Goal: Task Accomplishment & Management: Manage account settings

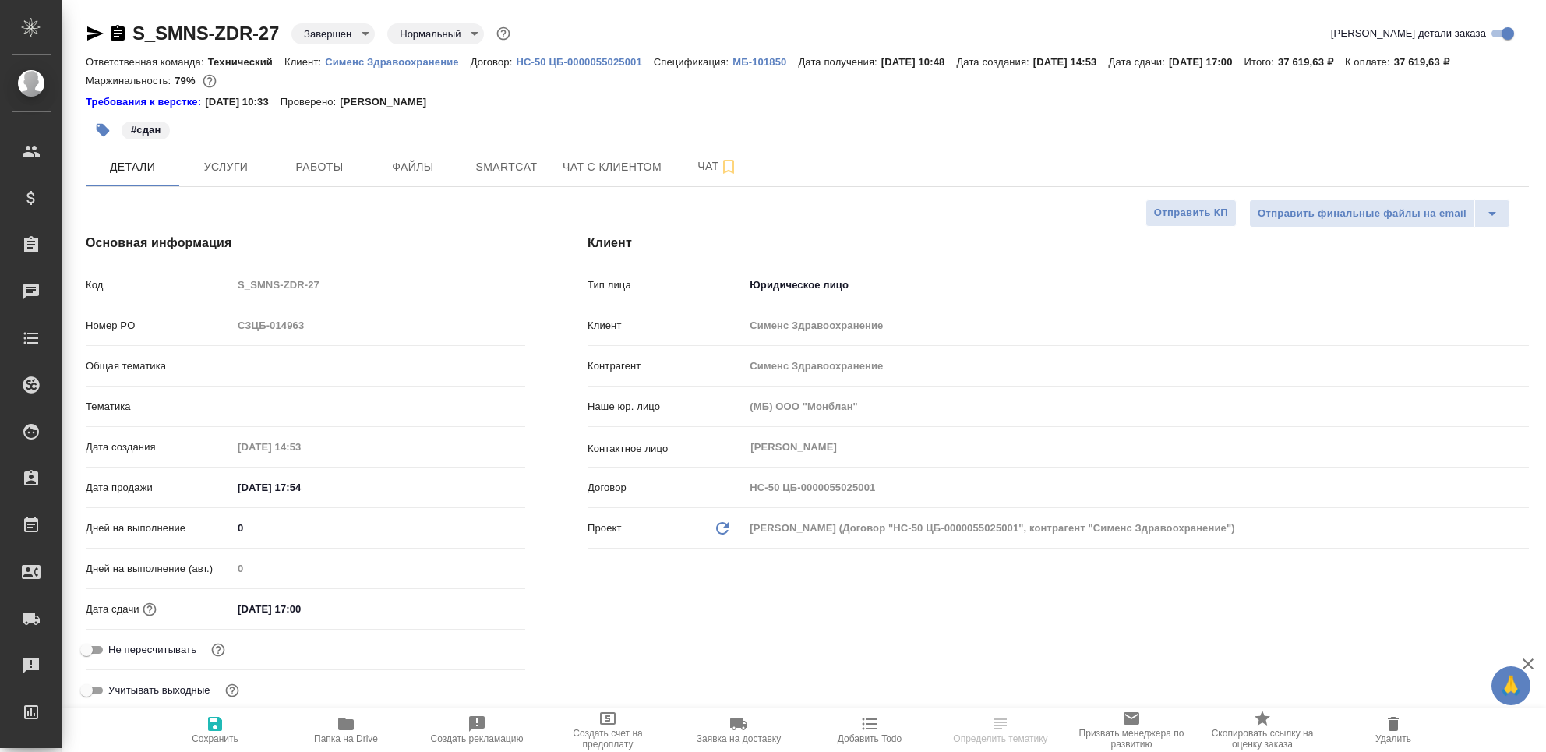
select select "RU"
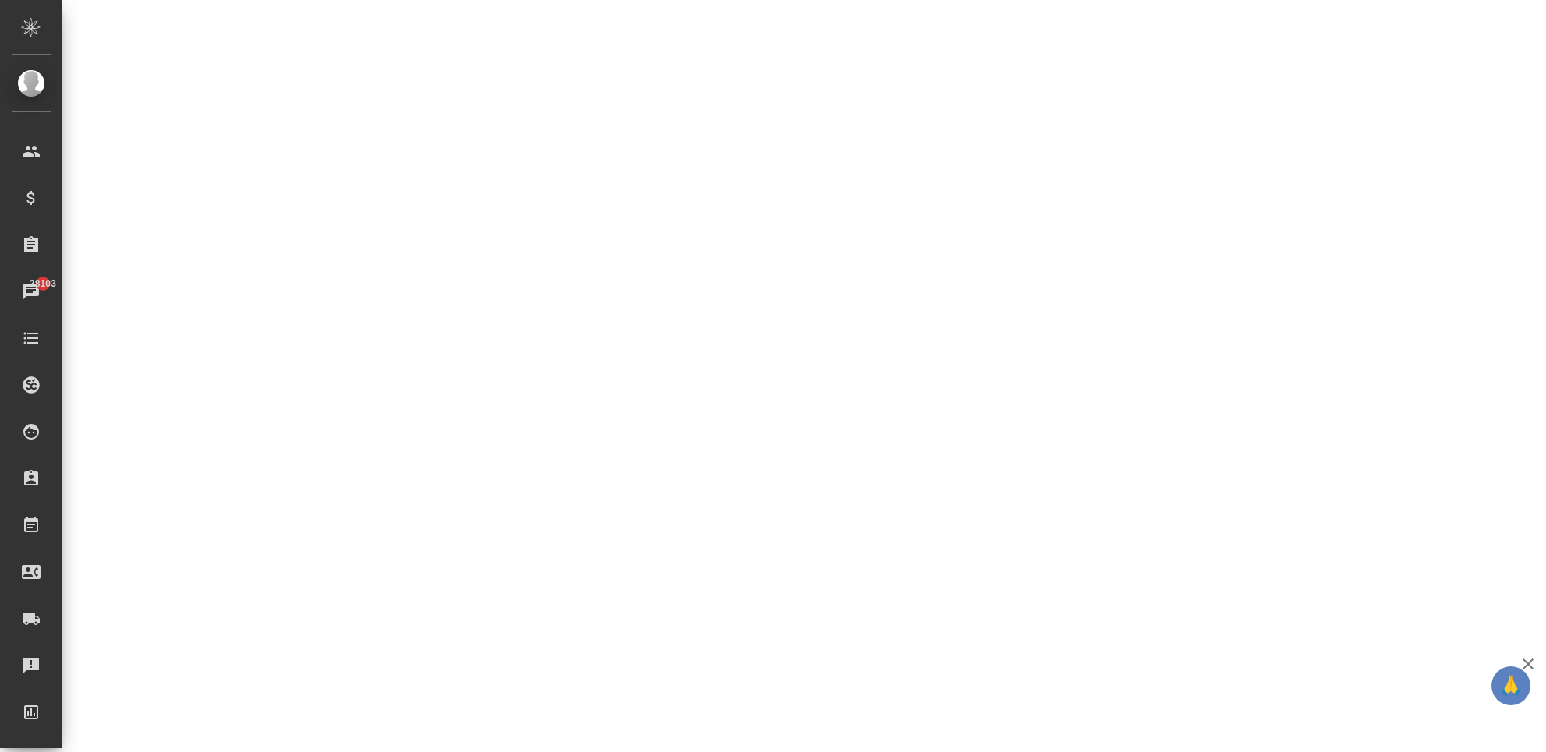
select select "RU"
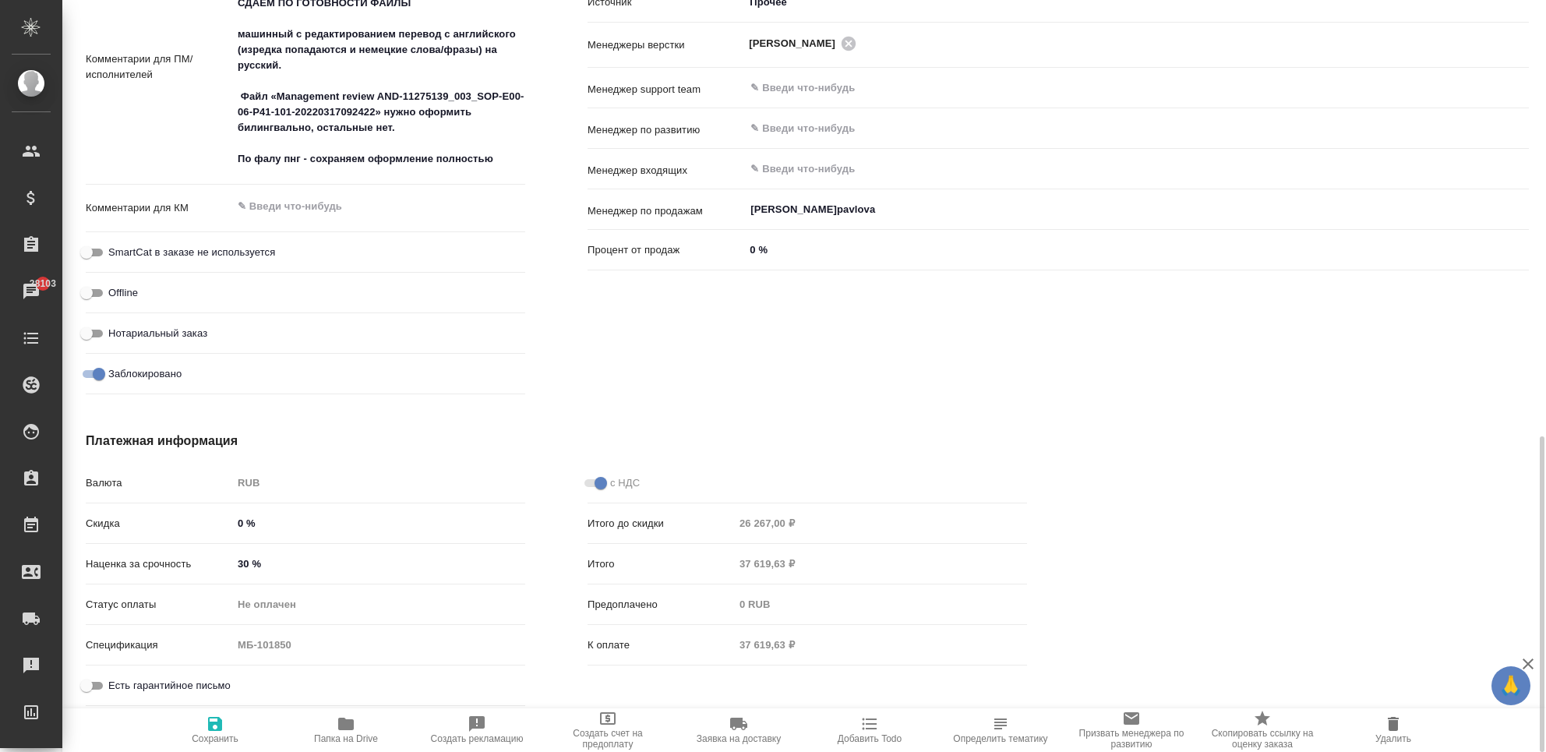
type textarea "x"
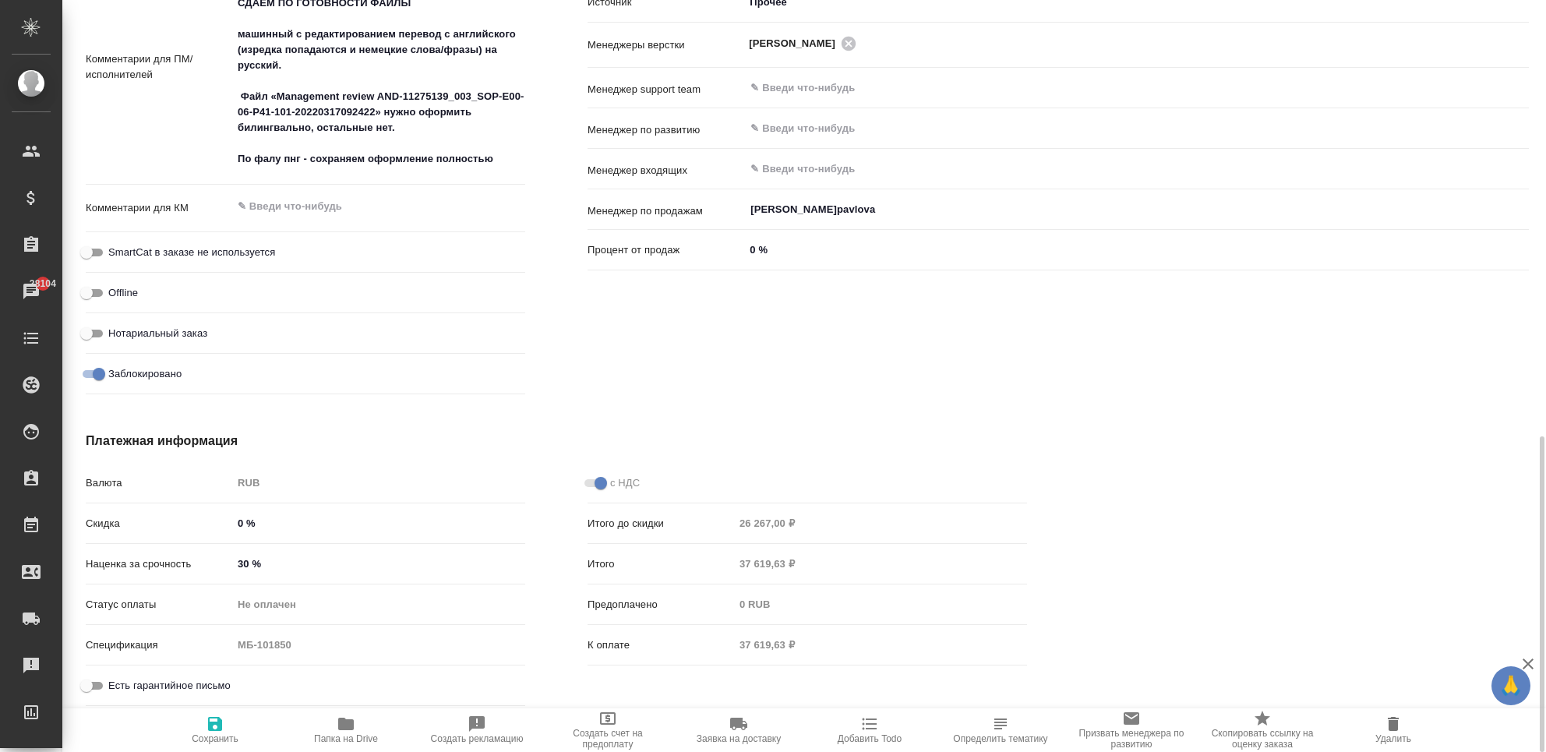
type textarea "x"
drag, startPoint x: 96, startPoint y: 522, endPoint x: 305, endPoint y: 509, distance: 209.3
click at [275, 570] on div "Валюта RUB RUB Скидка 0 % Наценка за срочность 30 % Статус оплаты Не оплачен no…" at bounding box center [305, 591] width 439 height 243
click at [315, 422] on div "Платежная информация Валюта RUB RUB Скидка 0 % Наценка за срочность 30 % Статус…" at bounding box center [557, 572] width 1004 height 343
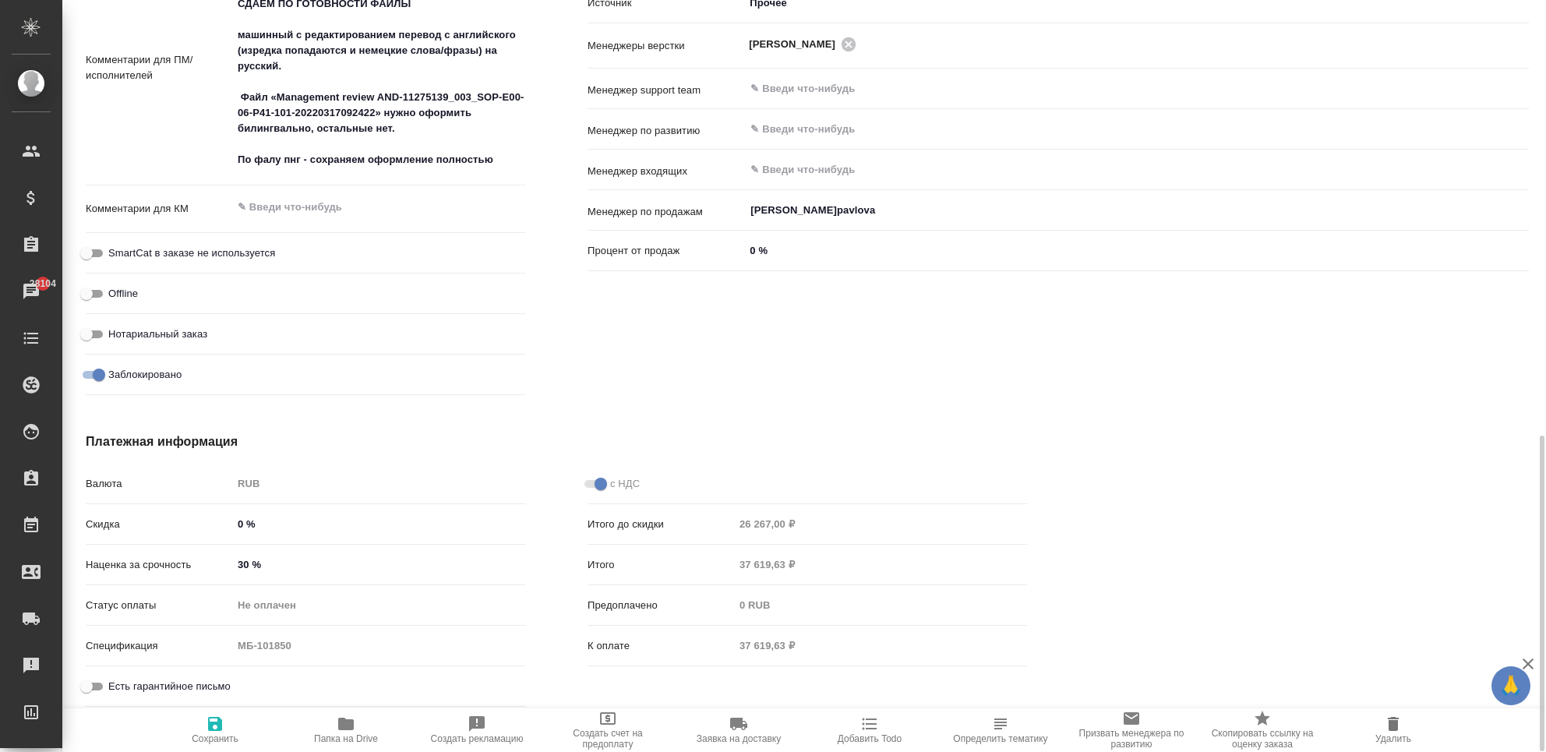
type textarea "x"
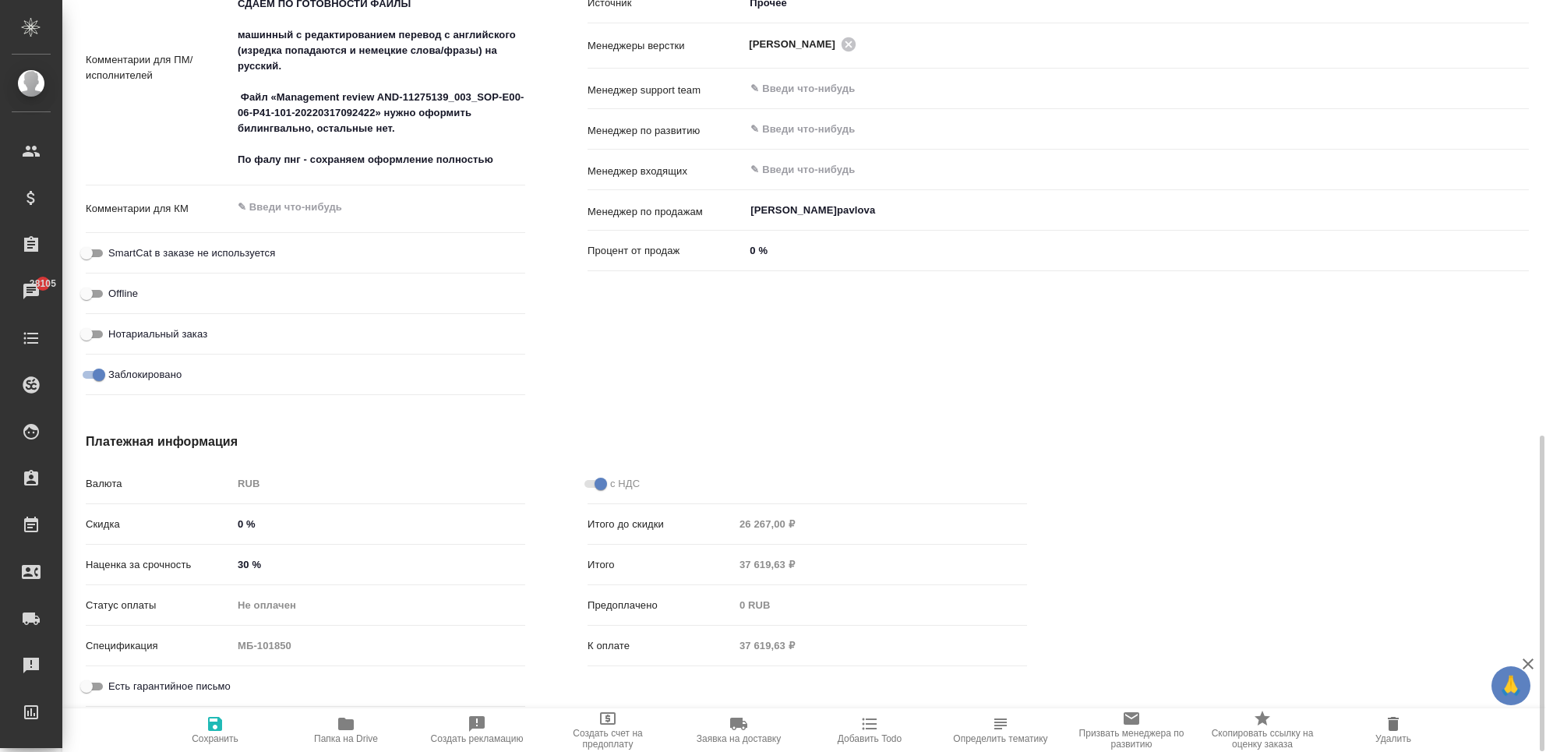
type textarea "x"
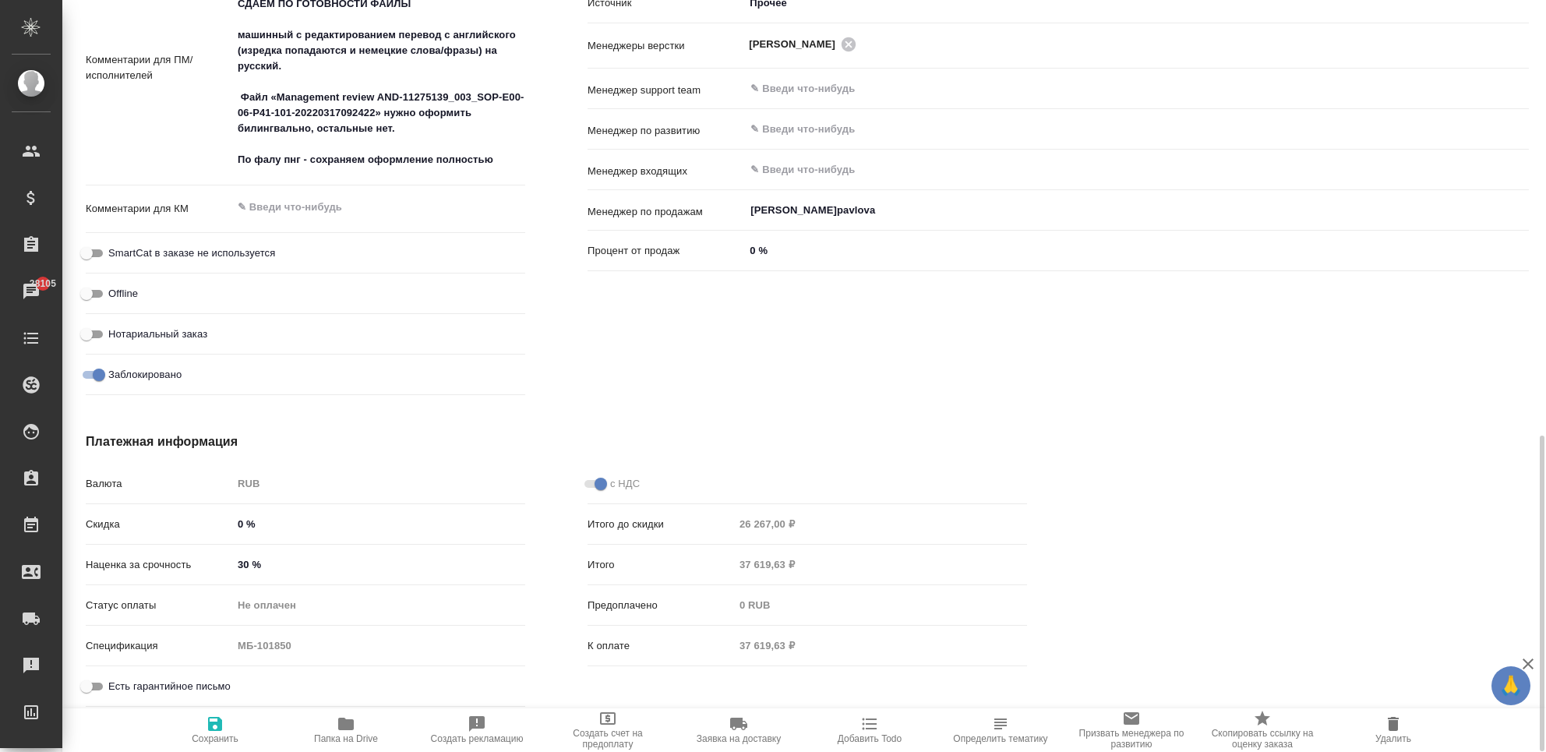
type textarea "x"
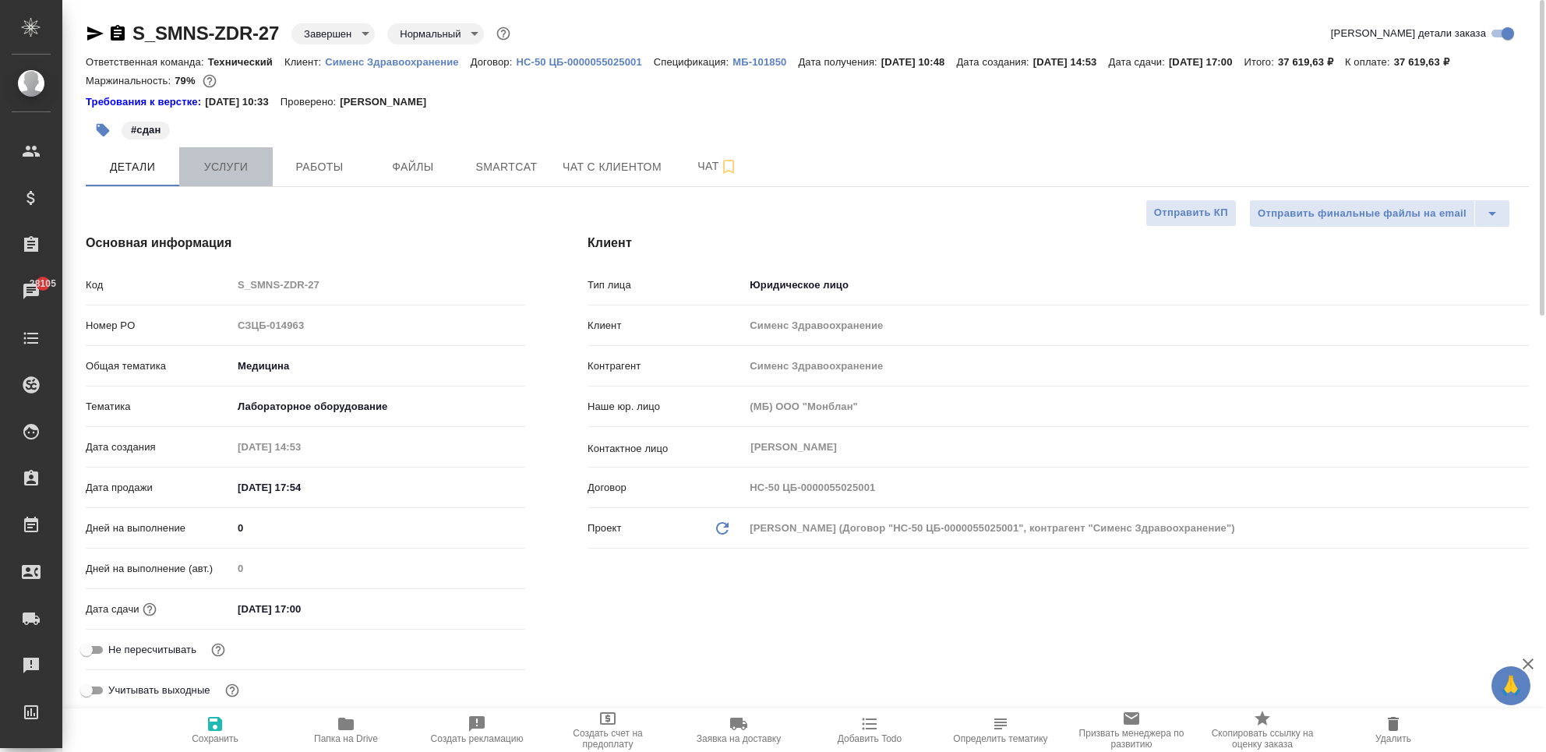
click at [242, 166] on span "Услуги" at bounding box center [226, 166] width 75 height 19
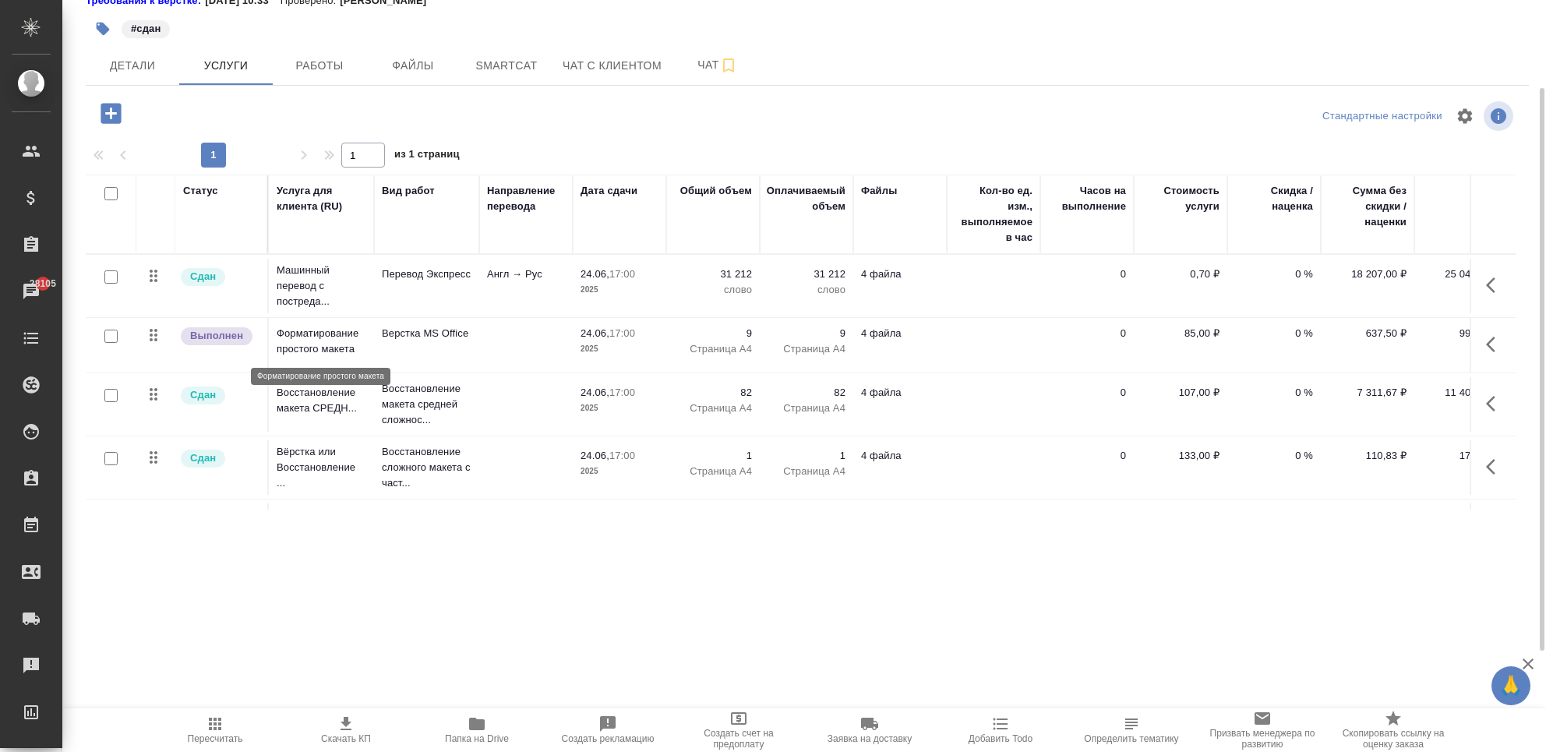
click at [343, 341] on p "Форматирование простого макета" at bounding box center [322, 341] width 90 height 31
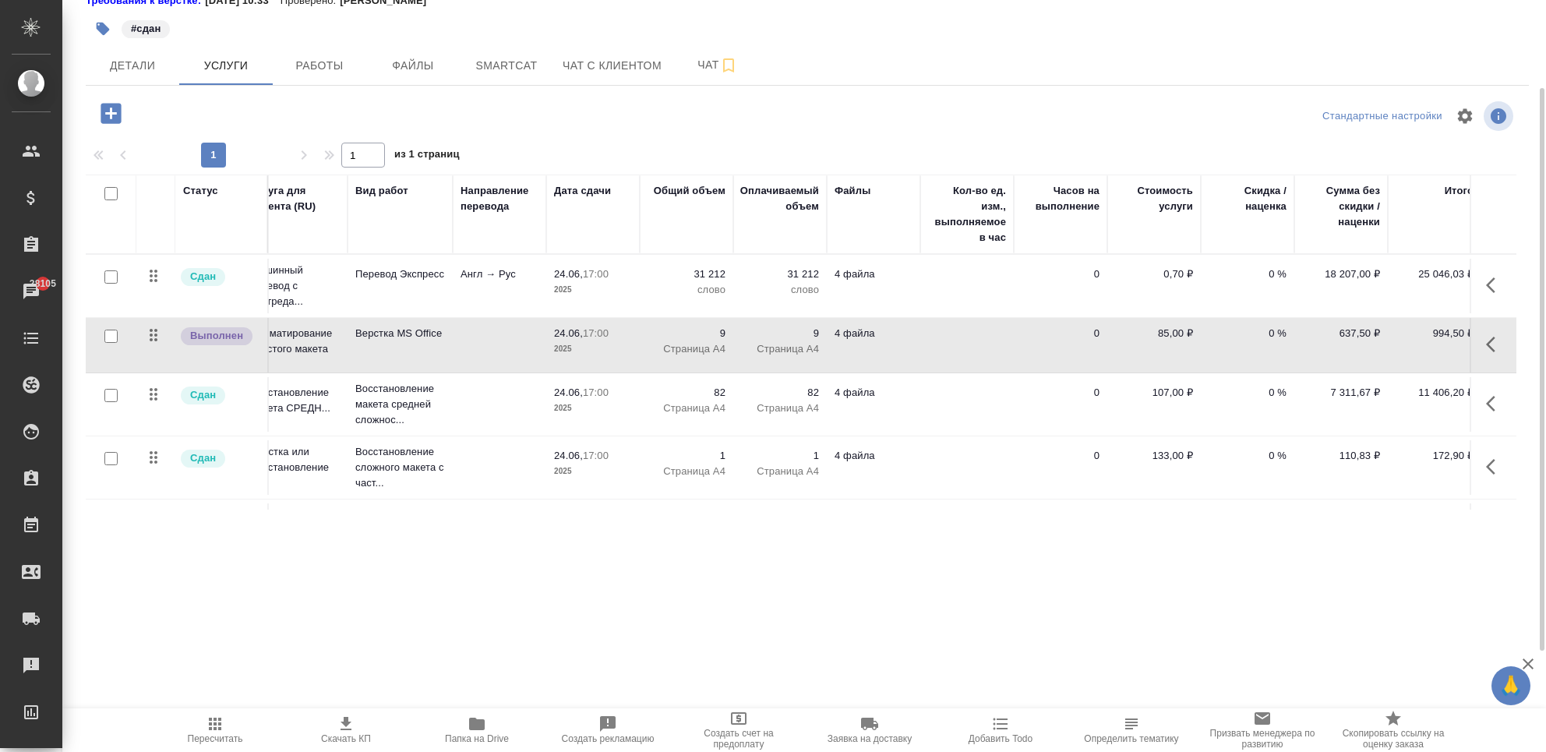
scroll to position [0, 54]
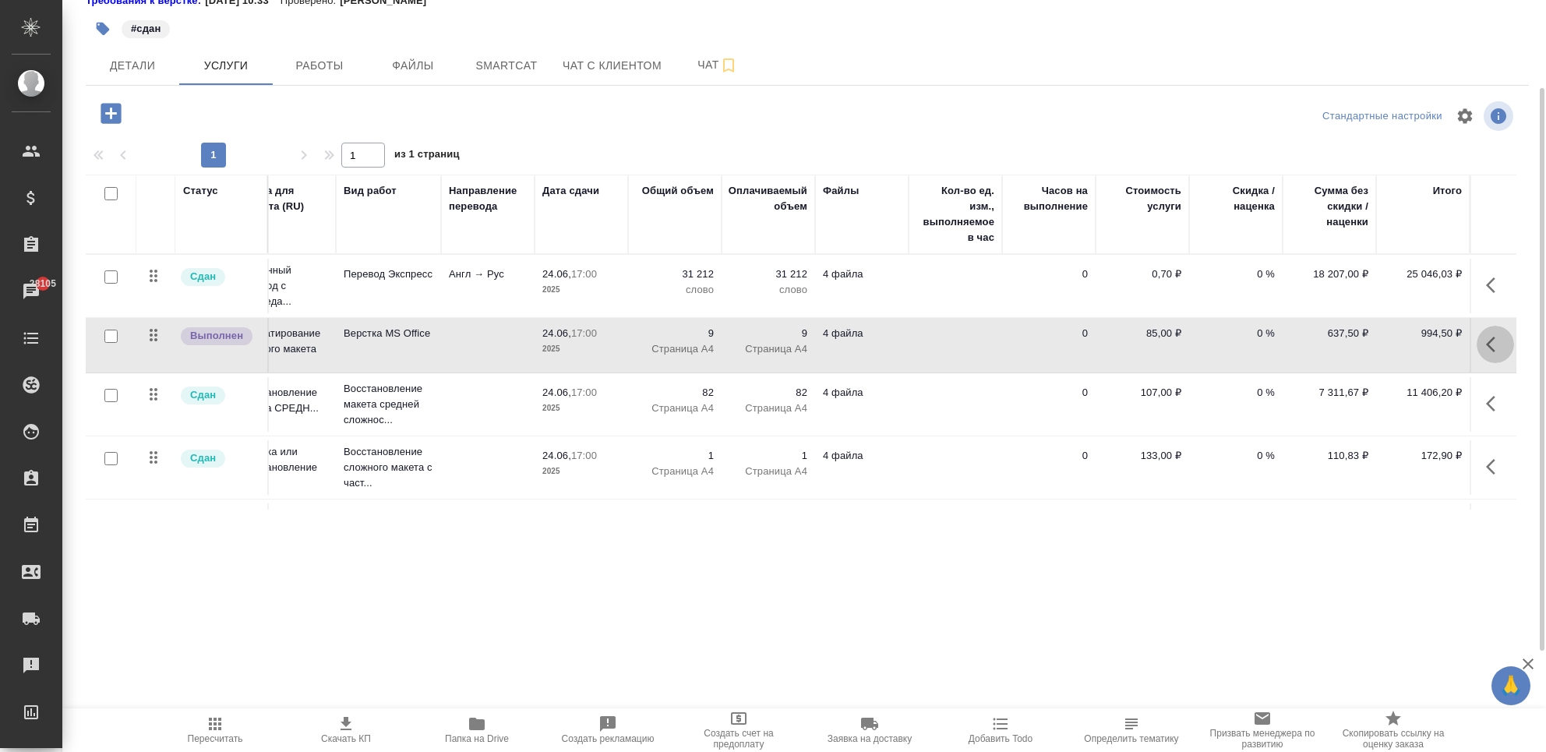
click at [1486, 344] on icon "button" at bounding box center [1490, 345] width 9 height 16
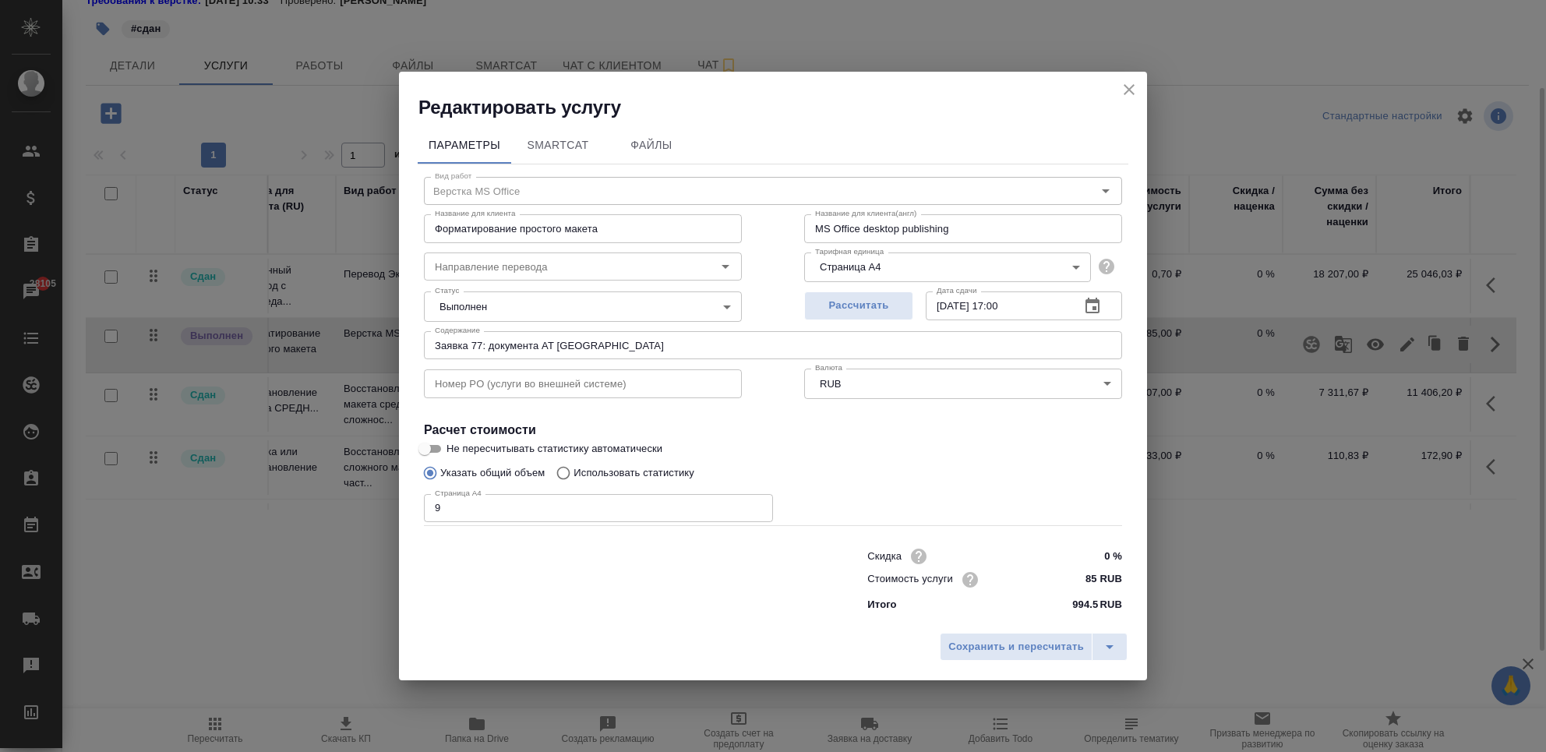
click at [1130, 95] on icon "close" at bounding box center [1129, 89] width 19 height 19
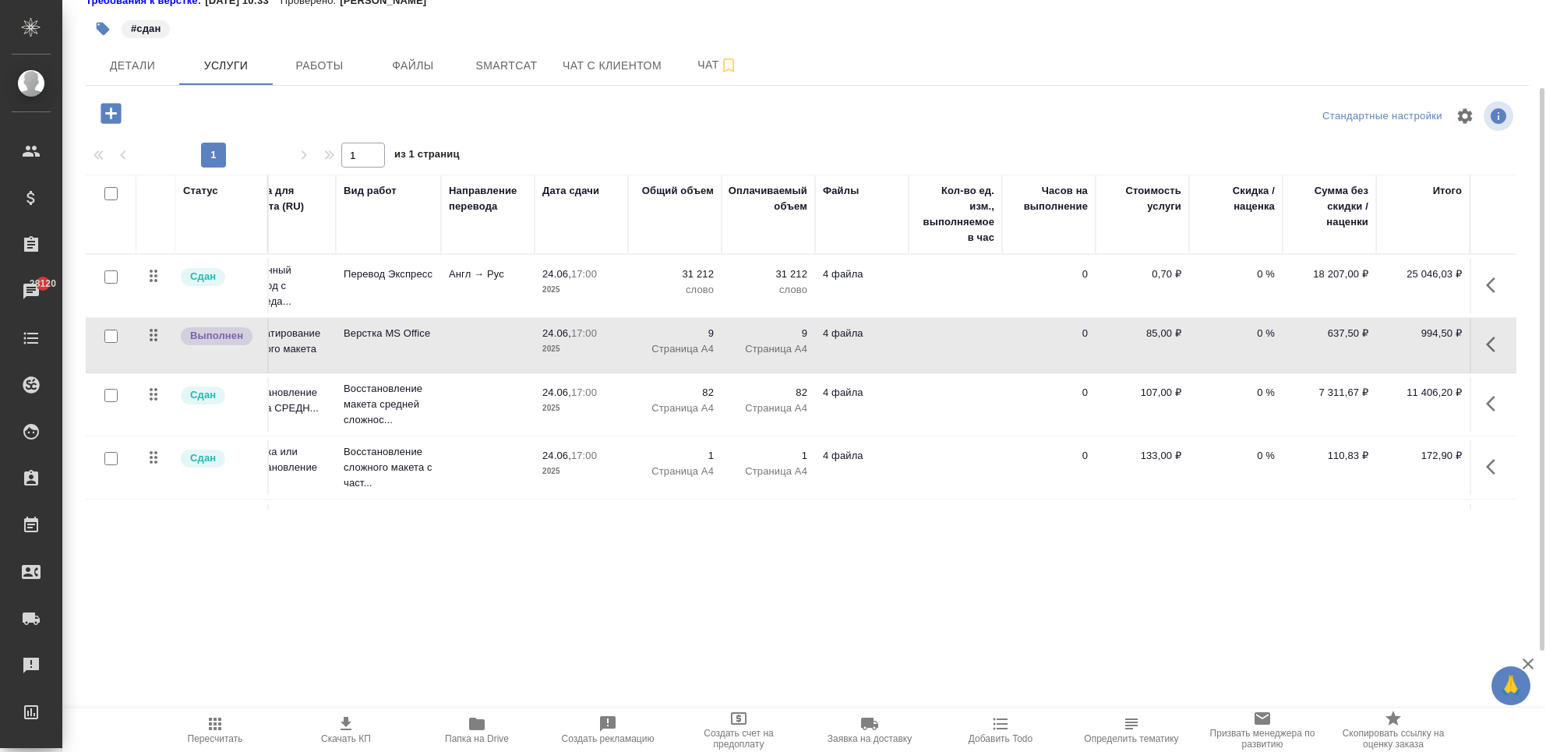
scroll to position [0, 0]
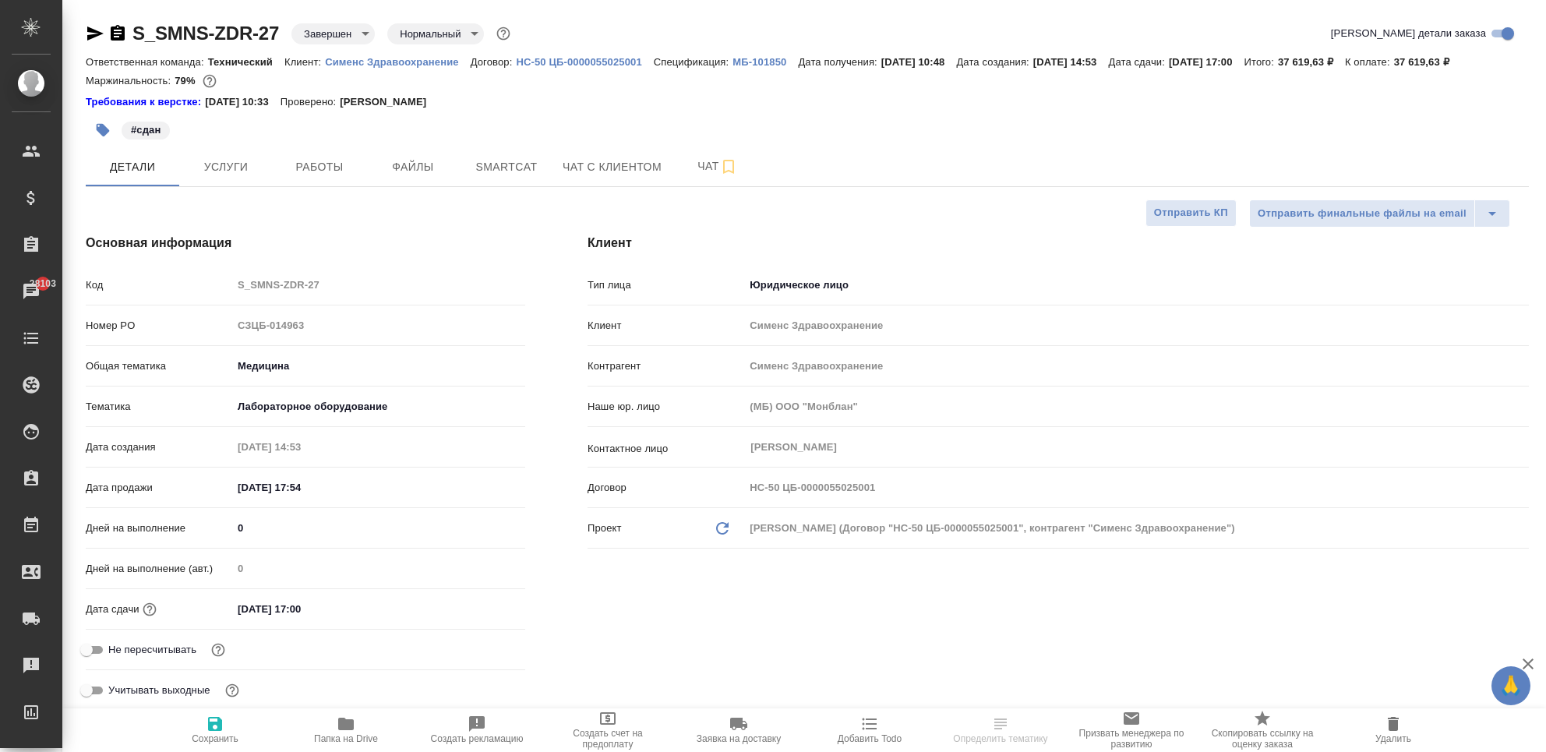
select select "RU"
